Goal: Communication & Community: Answer question/provide support

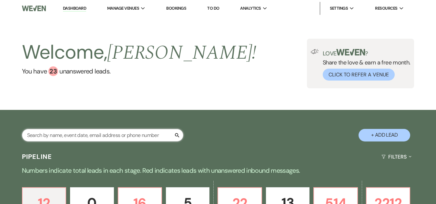
click at [118, 131] on input "text" at bounding box center [102, 135] width 161 height 13
type input "[PERSON_NAME]"
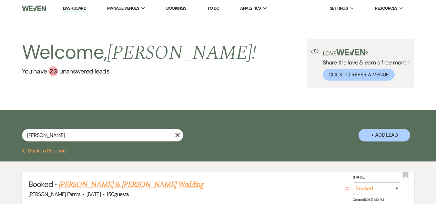
click at [107, 187] on link "[PERSON_NAME] & [PERSON_NAME] Wedding" at bounding box center [131, 185] width 145 height 12
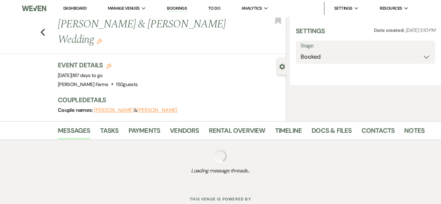
select select "5"
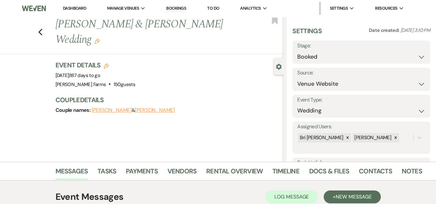
click at [95, 41] on use "button" at bounding box center [97, 41] width 5 height 5
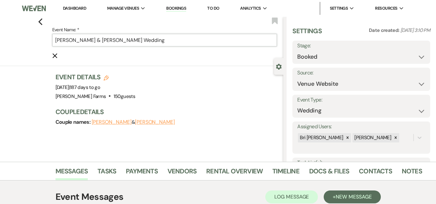
click at [56, 42] on input "[PERSON_NAME] & [PERSON_NAME] Wedding" at bounding box center [164, 40] width 225 height 13
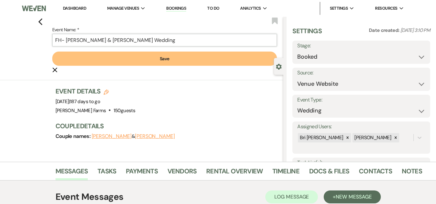
type input "FH- [PERSON_NAME] & [PERSON_NAME] Wedding"
click at [215, 59] on button "Save" at bounding box center [164, 59] width 225 height 14
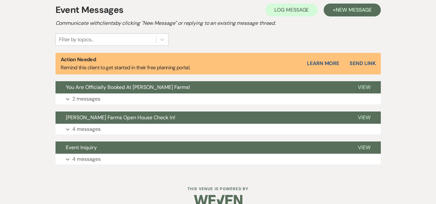
scroll to position [199, 0]
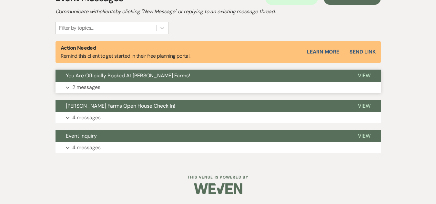
click at [185, 84] on button "Expand 2 messages" at bounding box center [218, 87] width 325 height 11
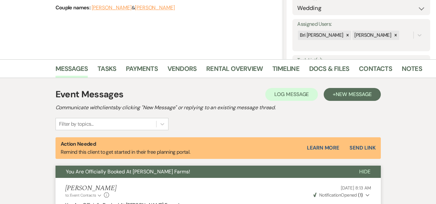
scroll to position [102, 0]
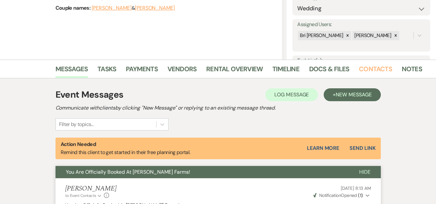
drag, startPoint x: 359, startPoint y: 67, endPoint x: 353, endPoint y: 71, distance: 6.9
click at [359, 67] on link "Contacts" at bounding box center [375, 71] width 33 height 14
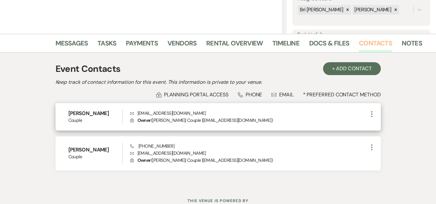
scroll to position [151, 0]
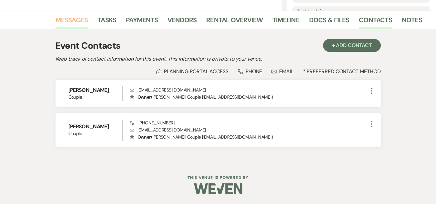
click at [82, 20] on link "Messages" at bounding box center [72, 22] width 33 height 14
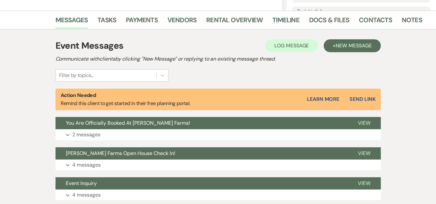
click at [26, 104] on div "Messages Tasks Payments Vendors Rental Overview Timeline Docs & Files Contacts …" at bounding box center [218, 111] width 436 height 200
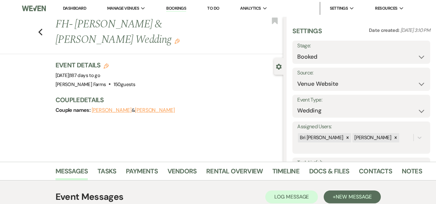
click at [71, 8] on link "Dashboard" at bounding box center [74, 7] width 23 height 5
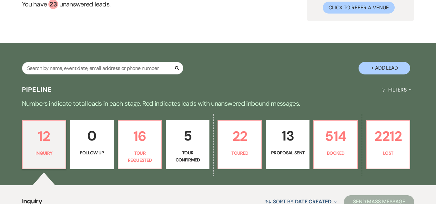
scroll to position [97, 0]
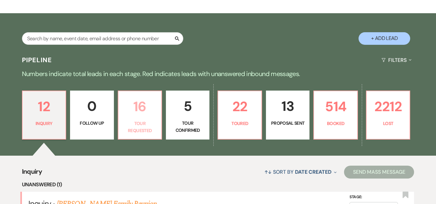
click at [135, 108] on p "16" at bounding box center [139, 107] width 35 height 22
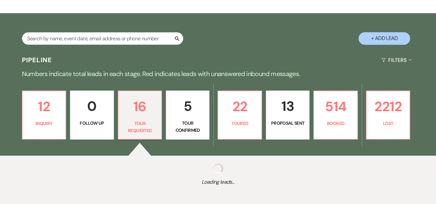
select select "2"
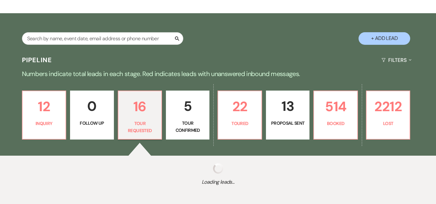
select select "2"
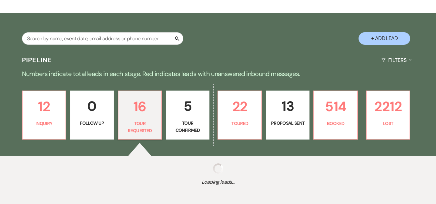
select select "2"
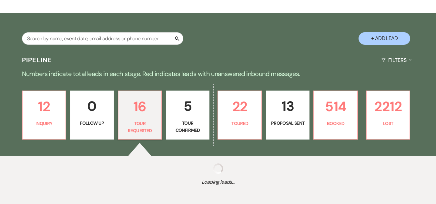
select select "2"
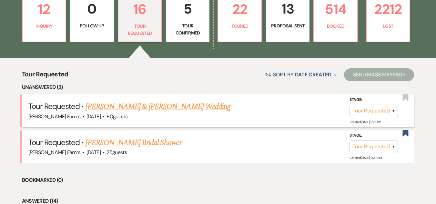
scroll to position [226, 0]
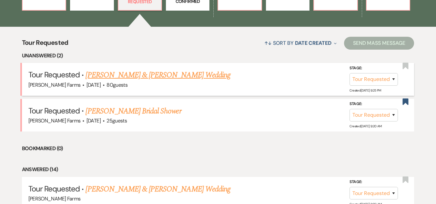
click at [180, 78] on link "[PERSON_NAME] & [PERSON_NAME] Wedding" at bounding box center [158, 75] width 145 height 12
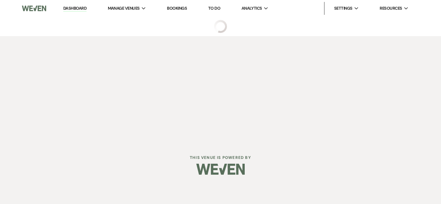
select select "2"
select select "5"
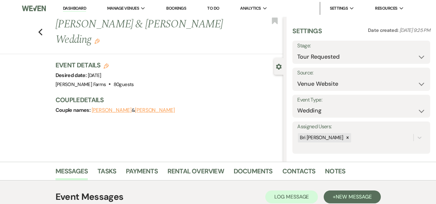
click at [76, 7] on link "Dashboard" at bounding box center [74, 8] width 23 height 6
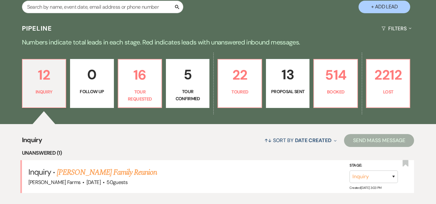
scroll to position [129, 0]
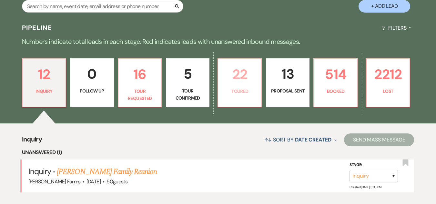
click at [249, 76] on p "22" at bounding box center [239, 75] width 35 height 22
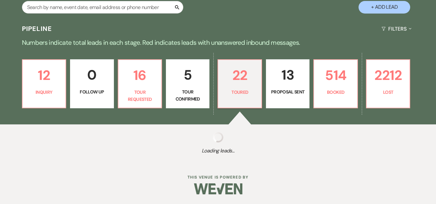
select select "5"
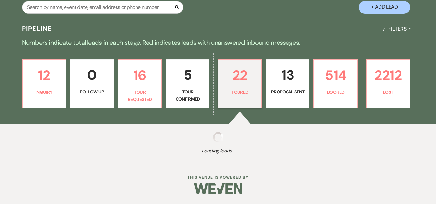
select select "5"
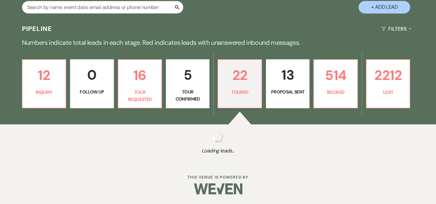
select select "5"
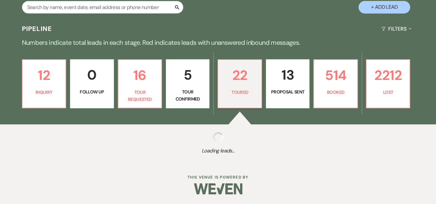
select select "5"
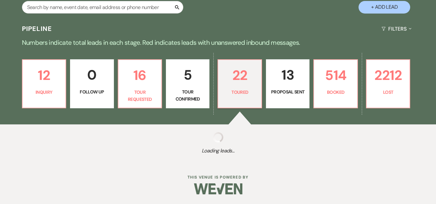
select select "5"
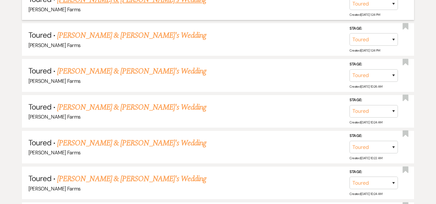
scroll to position [452, 0]
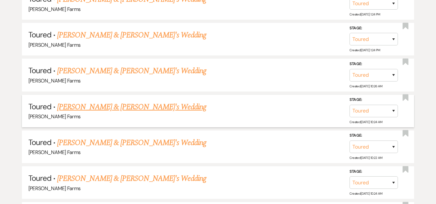
click at [113, 108] on link "[PERSON_NAME] & [PERSON_NAME]'s Wedding" at bounding box center [131, 107] width 149 height 12
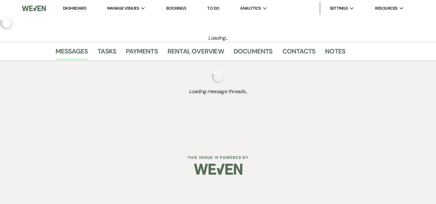
select select "5"
select select "23"
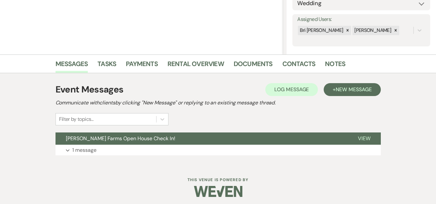
scroll to position [110, 0]
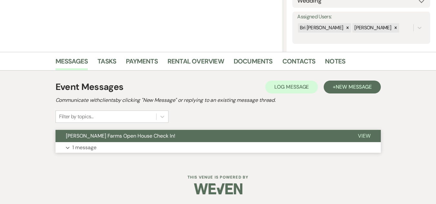
click at [93, 138] on span "[PERSON_NAME] Farms Open House Check In!" at bounding box center [120, 136] width 109 height 7
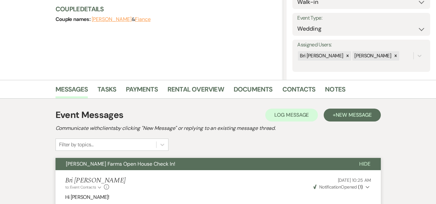
scroll to position [78, 0]
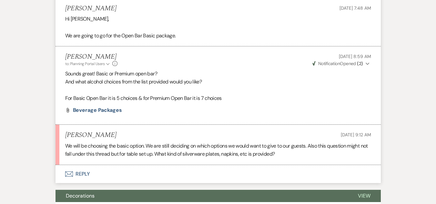
scroll to position [637, 0]
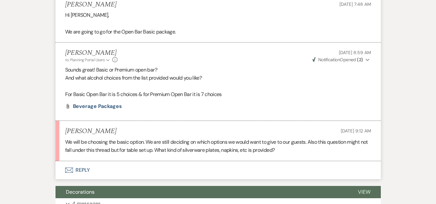
click at [85, 163] on button "Envelope Reply" at bounding box center [218, 170] width 325 height 18
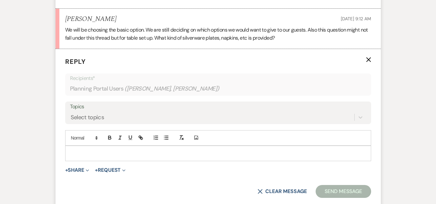
scroll to position [766, 0]
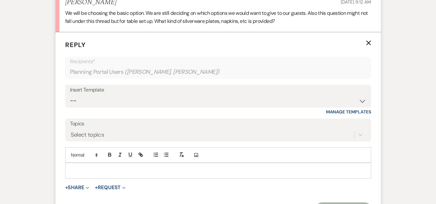
click at [94, 167] on p at bounding box center [218, 170] width 296 height 7
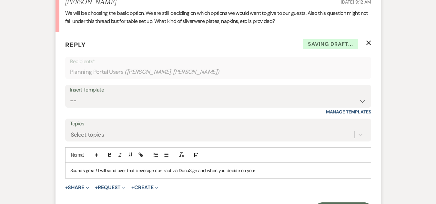
click at [262, 167] on p "Sounds great! I will send over that beverage contract via DocuSign and when you…" at bounding box center [218, 170] width 296 height 7
click at [274, 167] on p "Sounds great! I will send over that beverage contract via DocuSign and when you…" at bounding box center [218, 170] width 296 height 7
click at [96, 167] on p "Sounds great! I will send over that beverage contract via DocuSign and when you…" at bounding box center [218, 170] width 296 height 7
click at [312, 167] on p "Perfect! I will send over that beverage contract via DocuSign and when you deci…" at bounding box center [218, 170] width 296 height 7
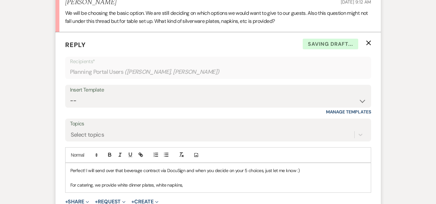
click at [167, 182] on p "For catering, we provide white dinner plates, white napkins," at bounding box center [218, 185] width 296 height 7
click at [200, 182] on p "For catering, we provide white dinner plates, white cloth napkins," at bounding box center [218, 185] width 296 height 7
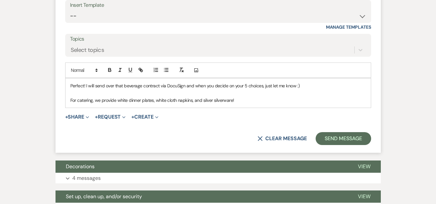
scroll to position [863, 0]
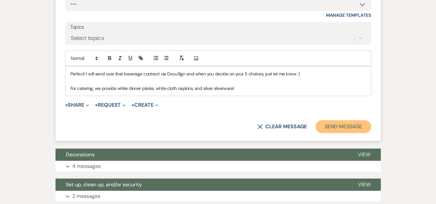
click at [356, 120] on button "Send Message" at bounding box center [343, 126] width 55 height 13
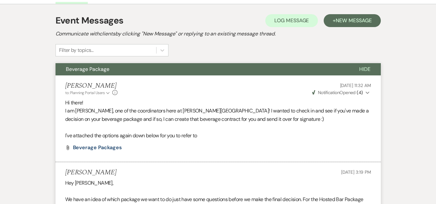
scroll to position [0, 0]
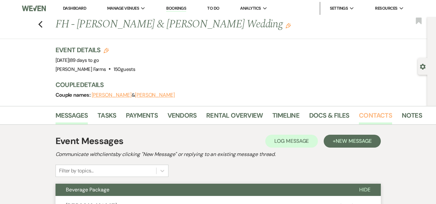
click at [375, 117] on link "Contacts" at bounding box center [375, 117] width 33 height 14
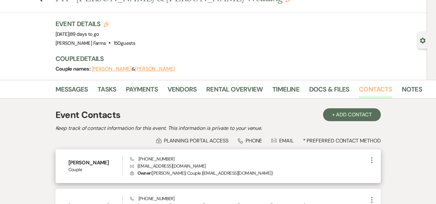
scroll to position [102, 0]
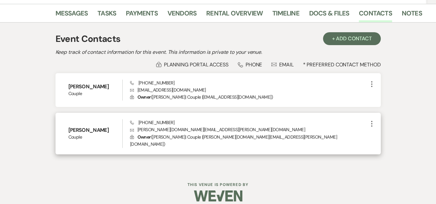
click at [149, 131] on p "Envelope armando.valdez.us@gmail.com" at bounding box center [249, 129] width 238 height 7
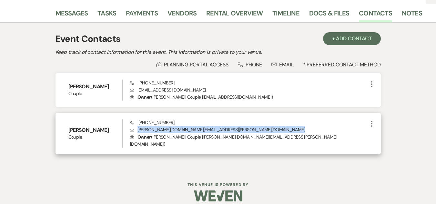
click at [149, 131] on p "Envelope armando.valdez.us@gmail.com" at bounding box center [249, 129] width 238 height 7
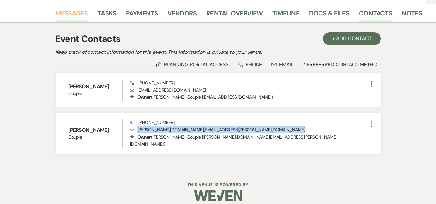
click at [68, 13] on link "Messages" at bounding box center [72, 15] width 33 height 14
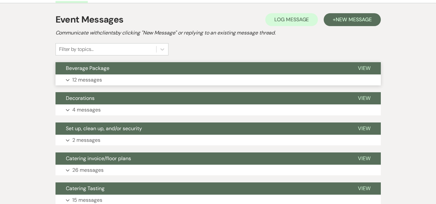
click at [151, 77] on button "Expand 12 messages" at bounding box center [218, 80] width 325 height 11
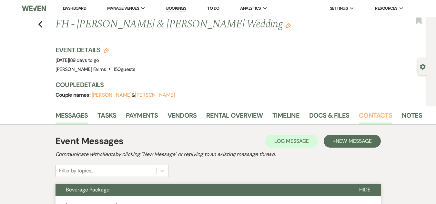
click at [359, 116] on link "Contacts" at bounding box center [375, 117] width 33 height 14
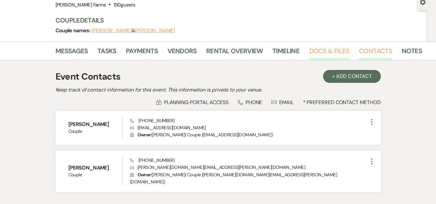
scroll to position [97, 0]
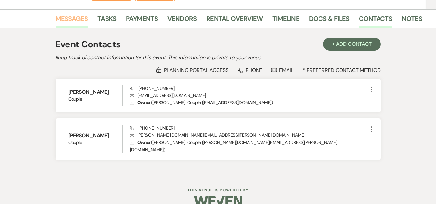
click at [66, 16] on link "Messages" at bounding box center [72, 21] width 33 height 14
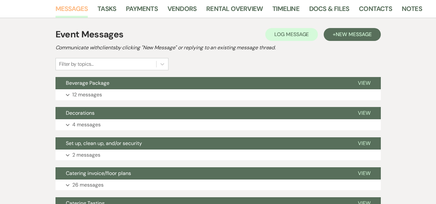
scroll to position [97, 0]
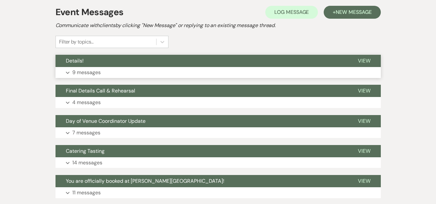
click at [81, 56] on button "Details!" at bounding box center [202, 61] width 292 height 12
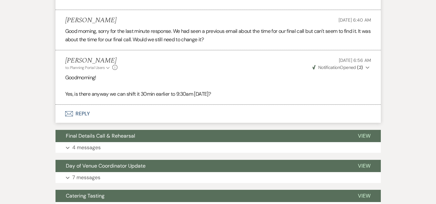
scroll to position [939, 0]
